Goal: Task Accomplishment & Management: Use online tool/utility

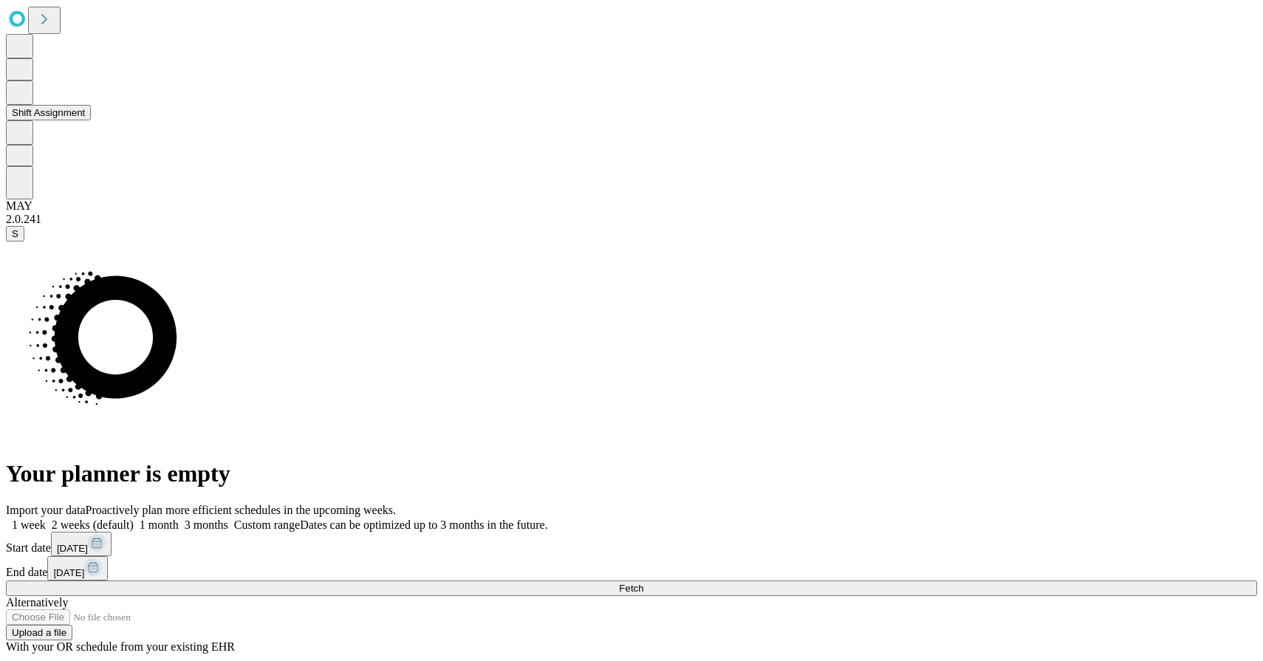
click at [81, 120] on button "Shift Assignment" at bounding box center [48, 113] width 85 height 16
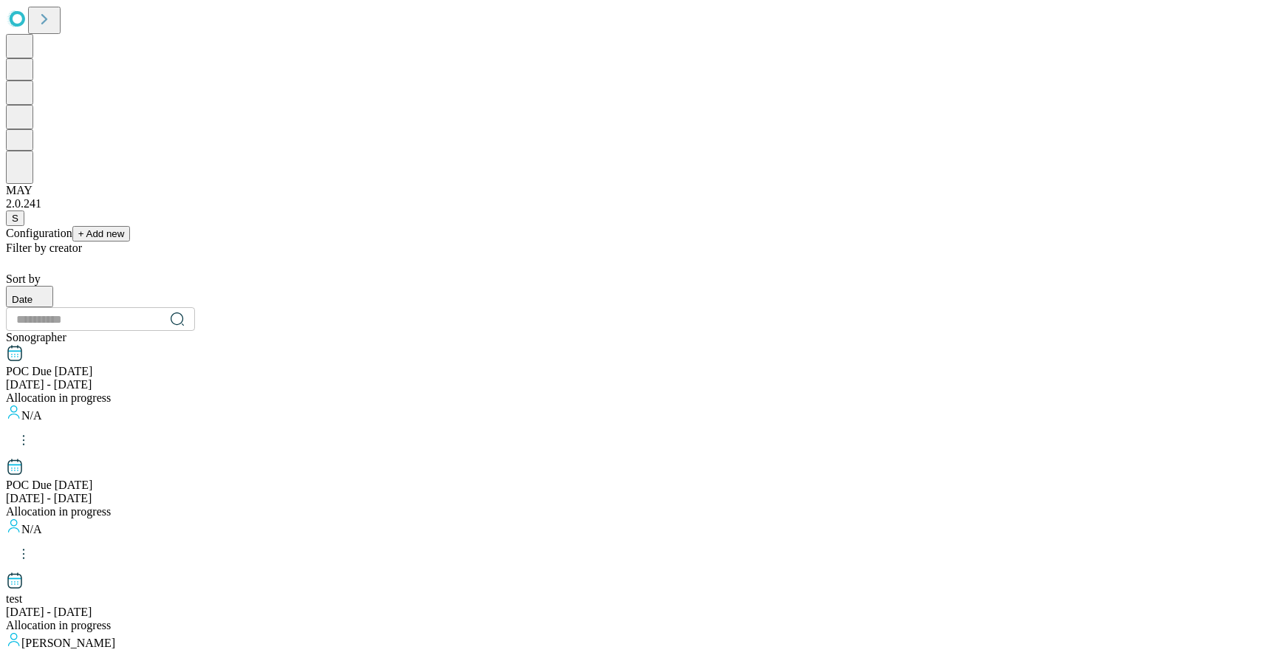
scroll to position [1462, 0]
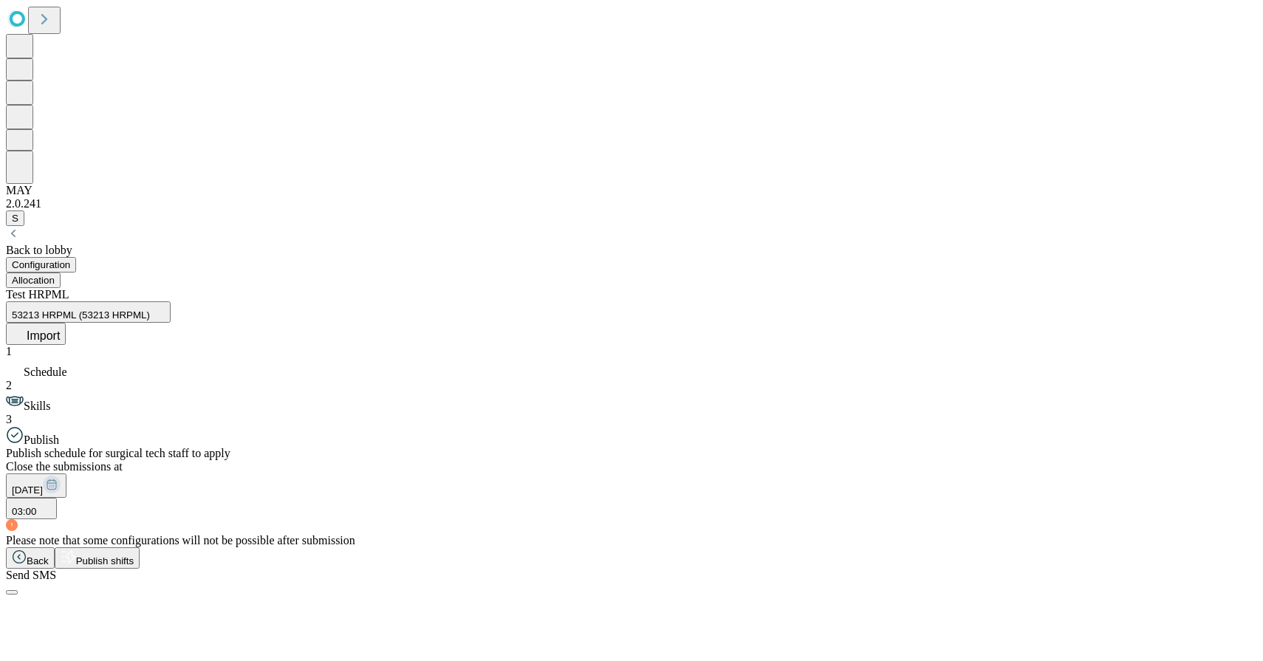
click at [134, 567] on span "Publish shifts" at bounding box center [105, 561] width 58 height 11
click at [61, 273] on button "Allocation" at bounding box center [33, 281] width 55 height 16
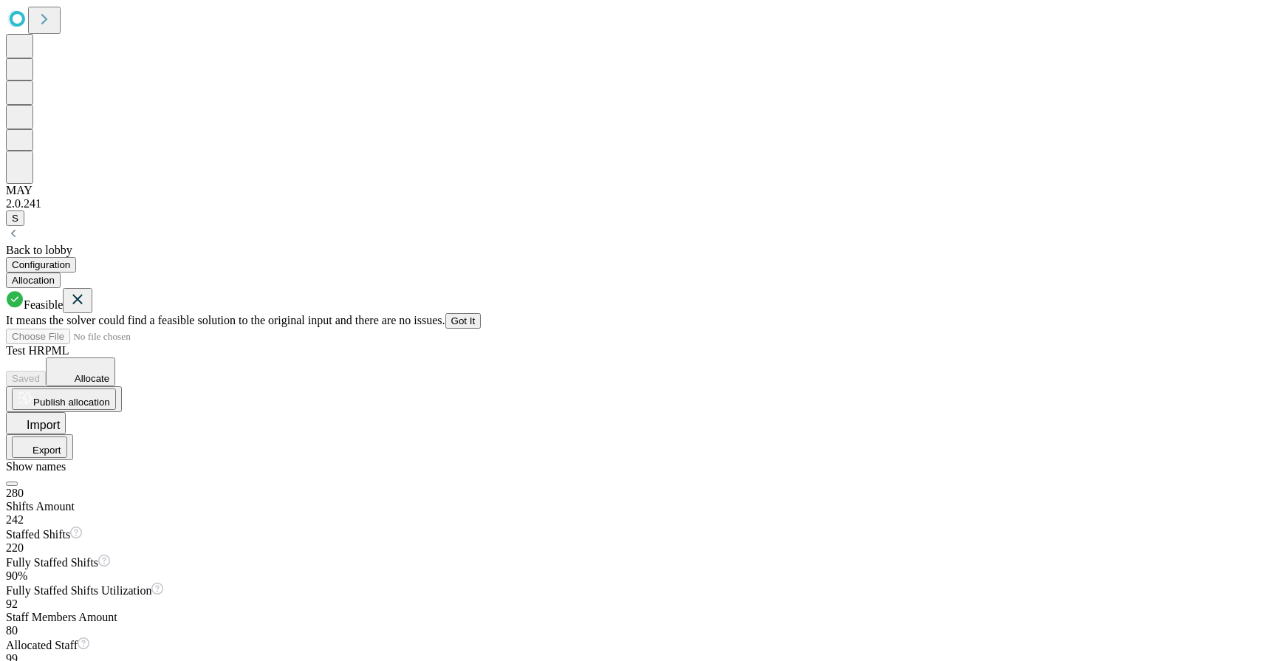
click at [1212, 288] on div "Feasible" at bounding box center [631, 300] width 1251 height 25
click at [83, 295] on icon at bounding box center [78, 300] width 10 height 10
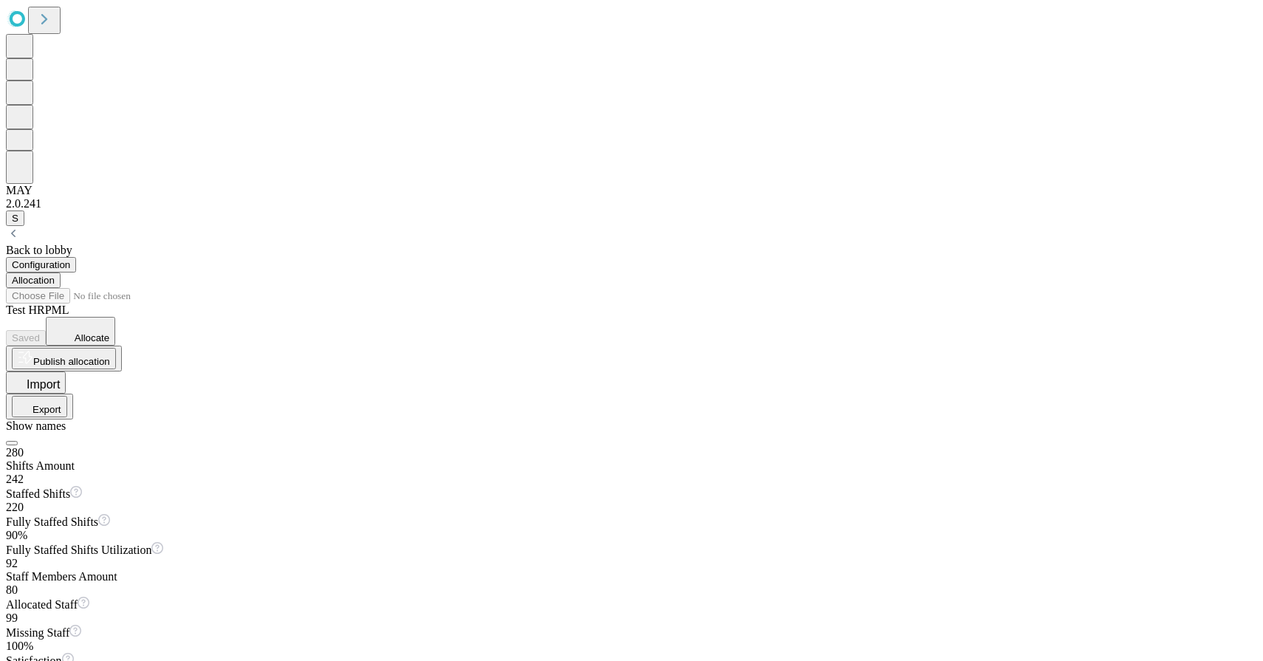
click at [109, 332] on span "Allocate" at bounding box center [92, 337] width 35 height 11
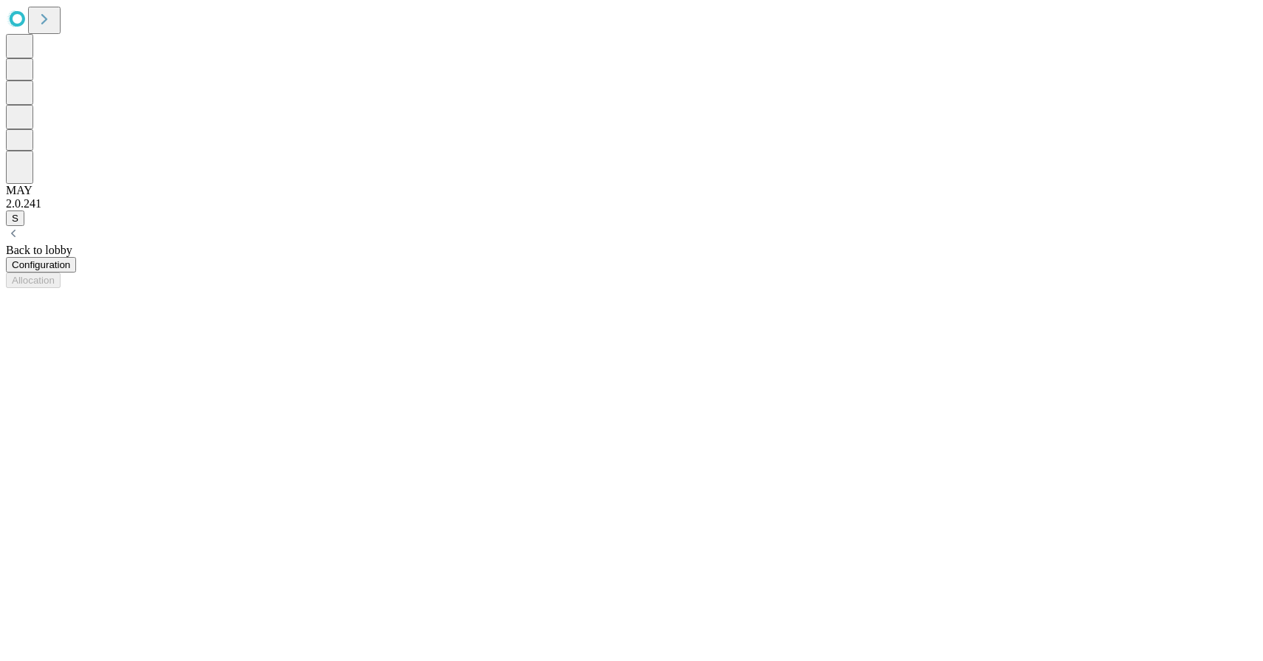
click at [291, 226] on div "Back to lobby Configuration Allocation" at bounding box center [631, 257] width 1251 height 62
click at [76, 257] on button "Configuration" at bounding box center [41, 265] width 70 height 16
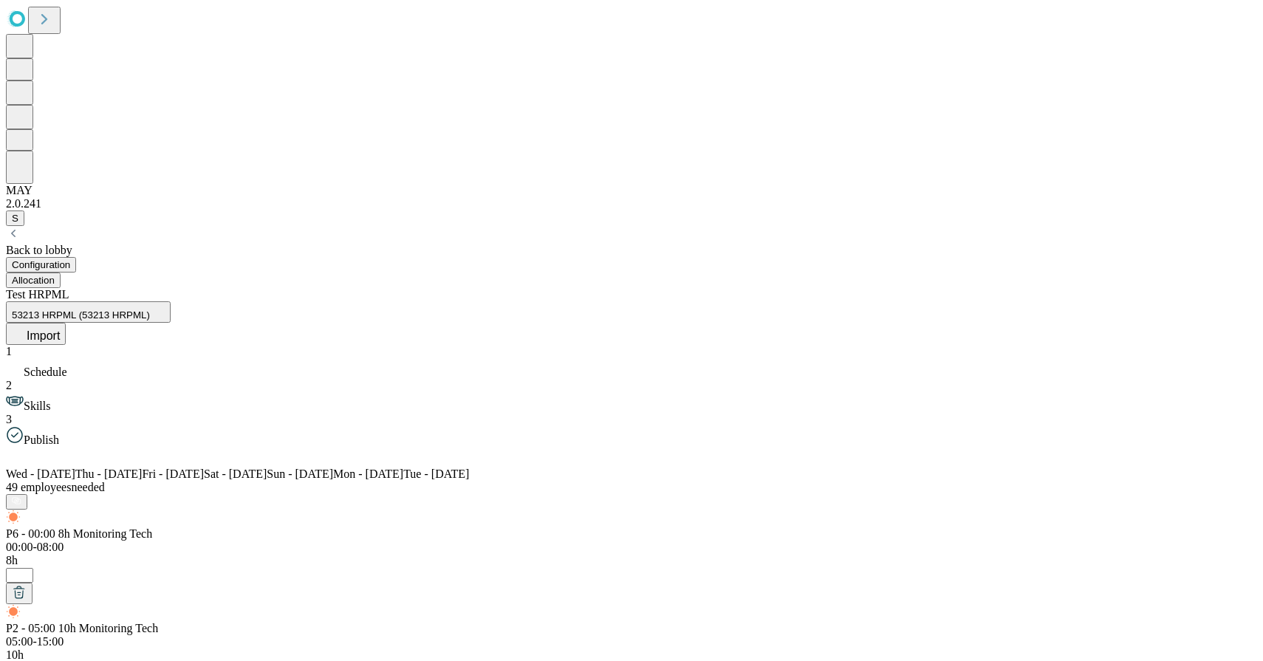
click at [61, 273] on button "Allocation" at bounding box center [33, 281] width 55 height 16
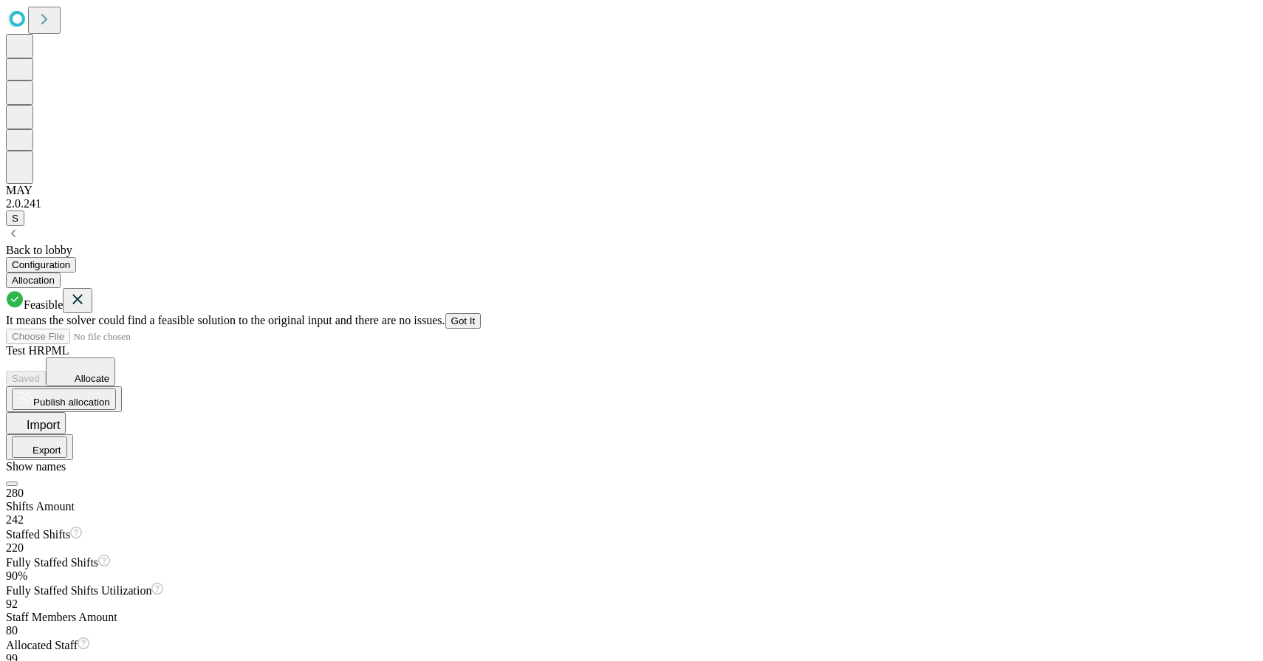
click at [83, 295] on icon at bounding box center [78, 300] width 10 height 10
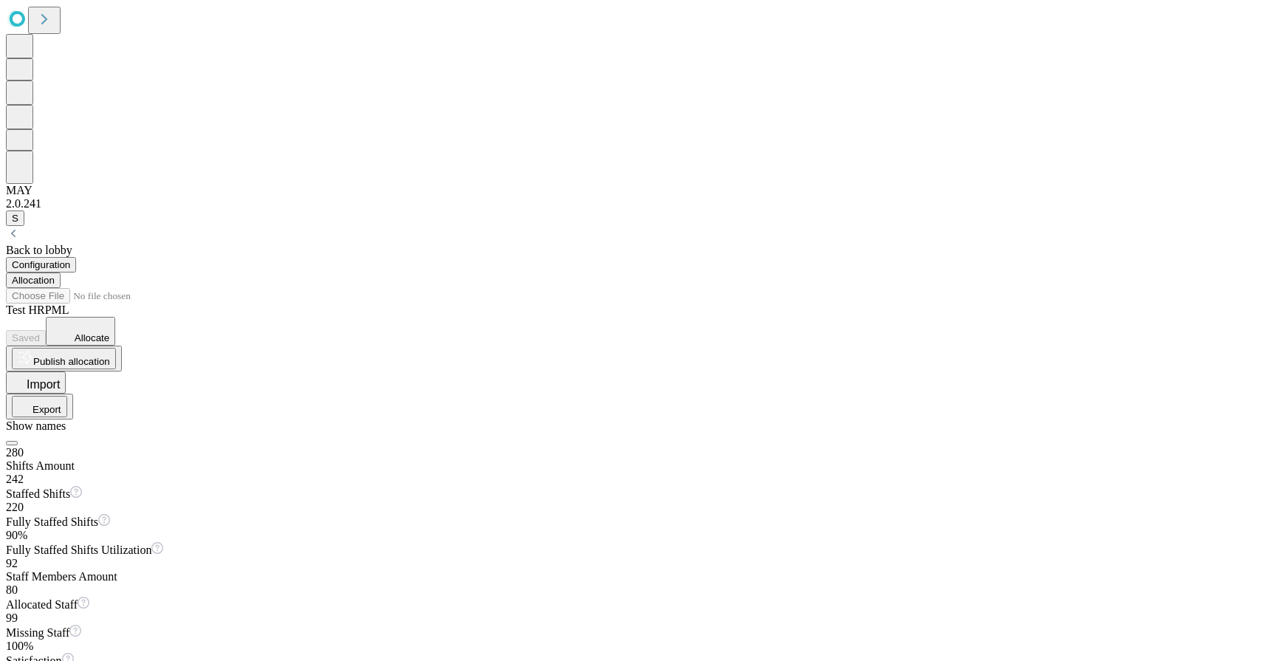
click at [115, 317] on button "Allocate" at bounding box center [80, 331] width 69 height 29
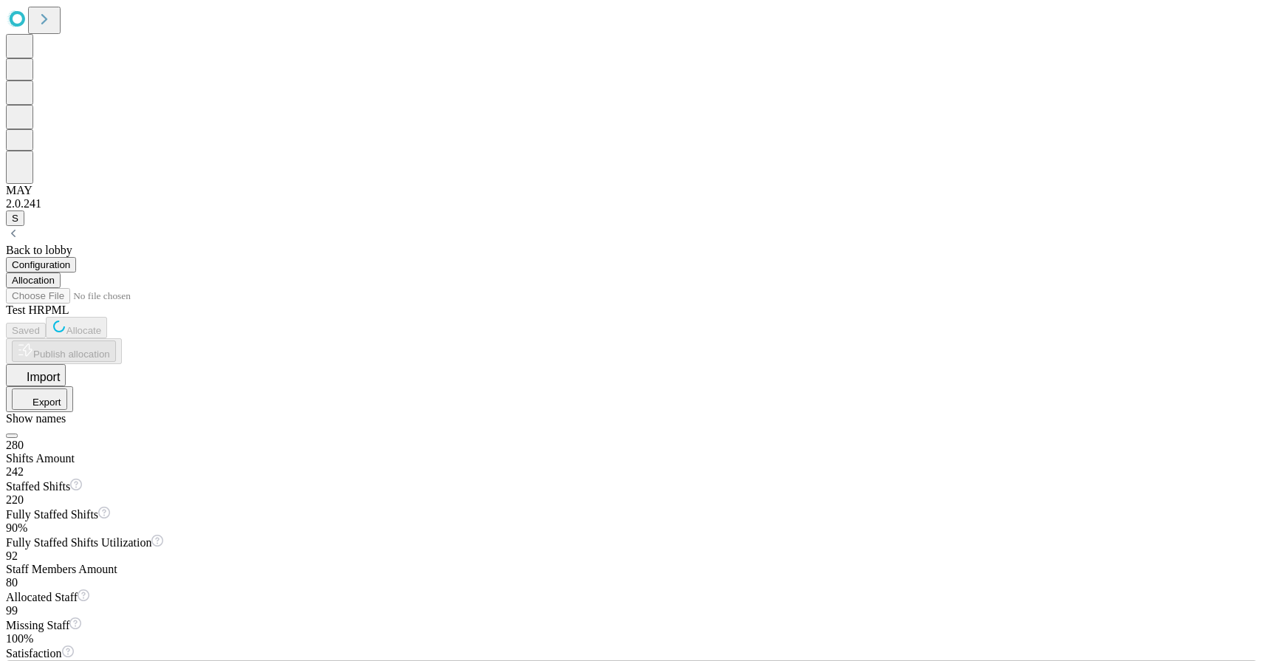
scroll to position [2, 0]
click at [101, 325] on span "Allocate" at bounding box center [83, 330] width 35 height 11
